Goal: Find specific page/section: Find specific page/section

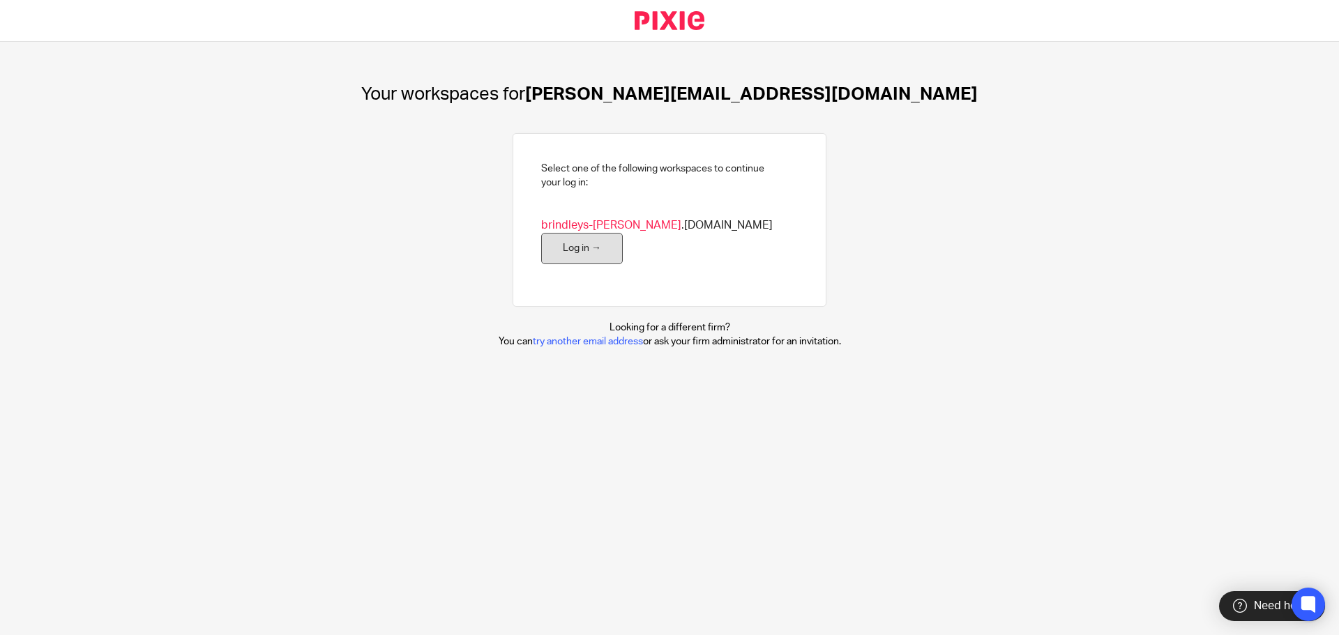
click at [623, 239] on link "Log in →" at bounding box center [582, 248] width 82 height 31
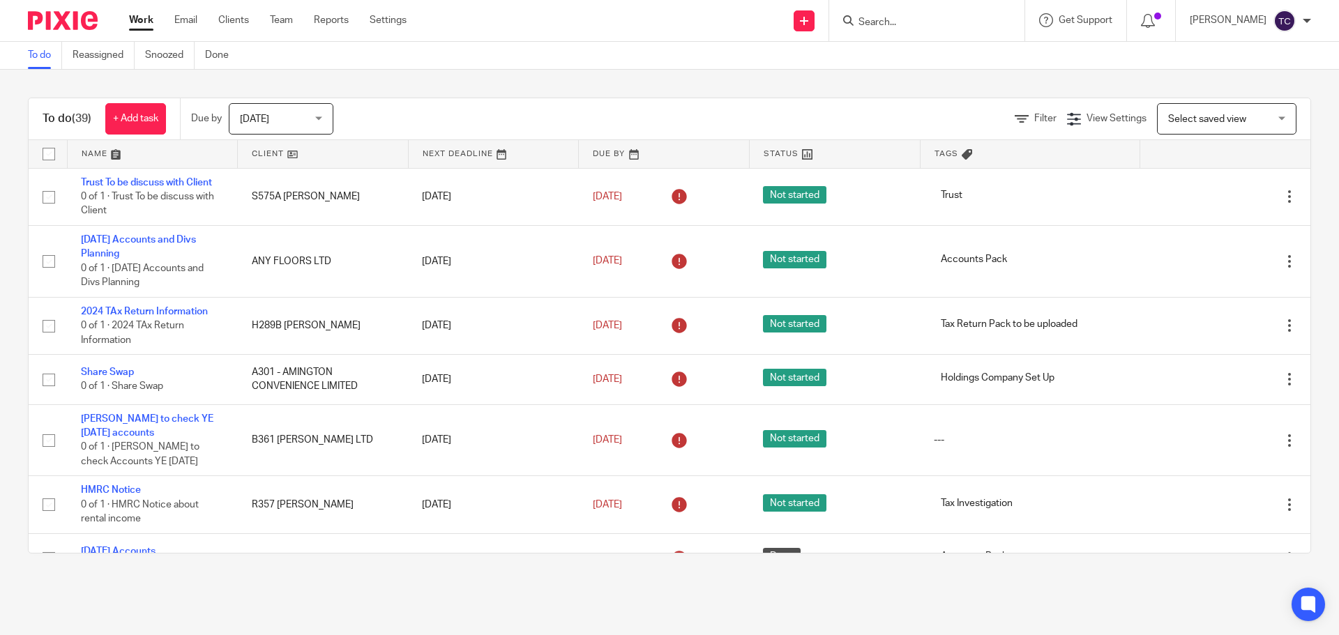
click at [912, 23] on input "Search" at bounding box center [920, 23] width 126 height 13
type input "purple"
click button "submit" at bounding box center [0, 0] width 0 height 0
click at [930, 64] on link at bounding box center [972, 60] width 236 height 32
